Goal: Task Accomplishment & Management: Manage account settings

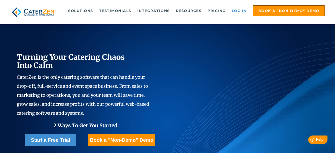
click at [233, 10] on link "Log in" at bounding box center [239, 11] width 20 height 10
drag, startPoint x: 0, startPoint y: 0, endPoint x: 162, endPoint y: 116, distance: 199.4
click at [158, 120] on div "Turning Your Catering Chaos Into Calm CaterZen is the only catering software th…" at bounding box center [159, 120] width 285 height 138
click at [246, 11] on link "Log in" at bounding box center [239, 11] width 20 height 10
click at [239, 10] on link "Log in" at bounding box center [239, 11] width 20 height 10
